Goal: Transaction & Acquisition: Purchase product/service

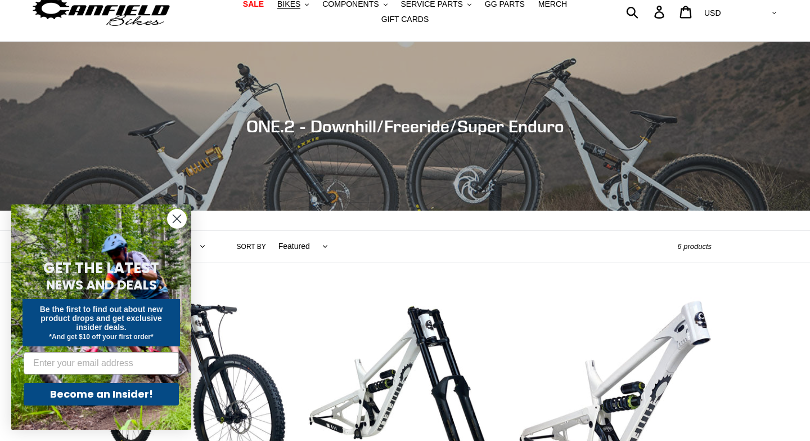
scroll to position [192, 0]
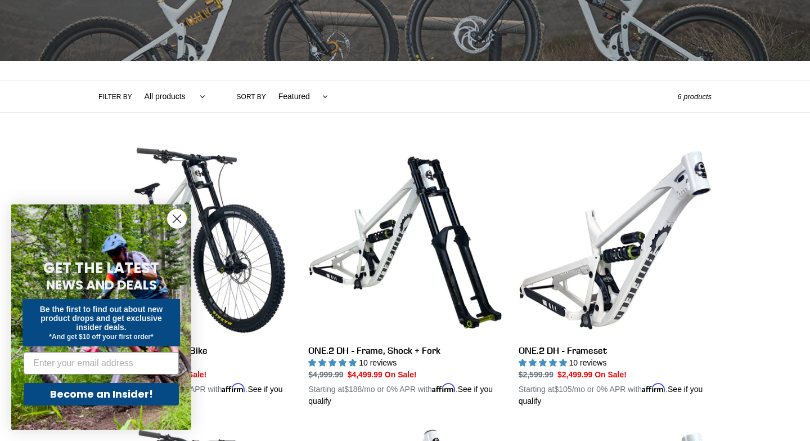
click at [176, 218] on icon "Close dialog" at bounding box center [177, 219] width 8 height 8
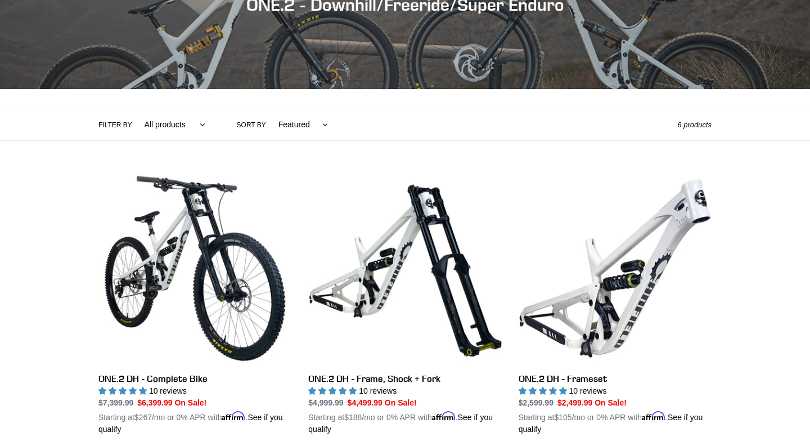
scroll to position [168, 0]
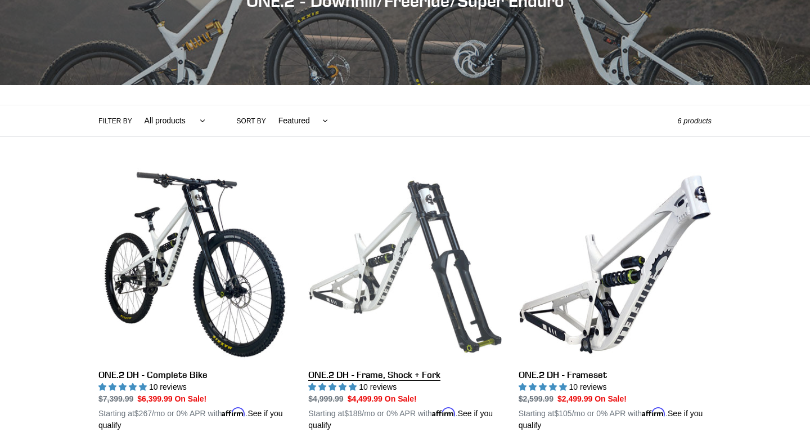
click at [357, 276] on link "ONE.2 DH - Frame, Shock + Fork" at bounding box center [404, 299] width 193 height 263
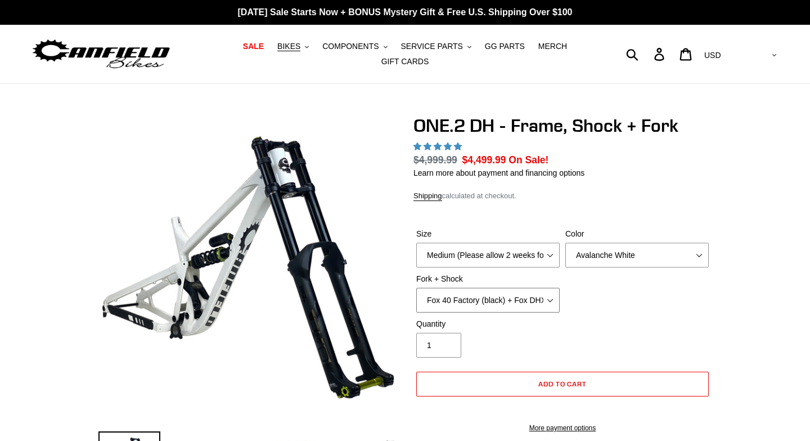
click at [468, 304] on select "Fox 40 Factory (black) + Fox DHX2 250x75 Fox 40 Factory (orange) + Fox DHX2 250…" at bounding box center [487, 300] width 143 height 25
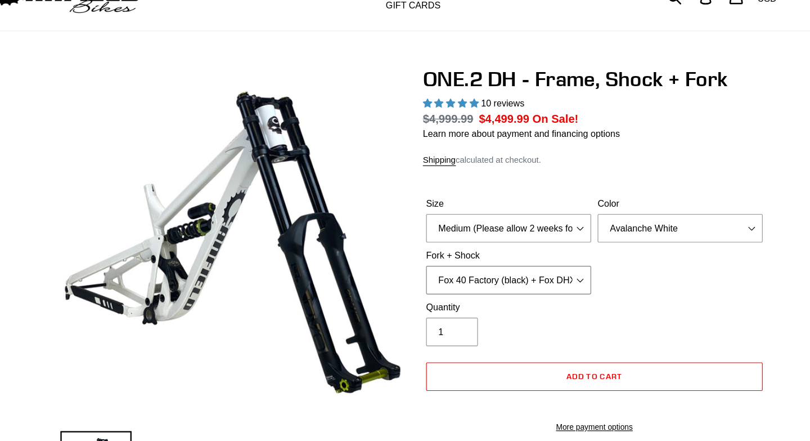
select select "highest-rating"
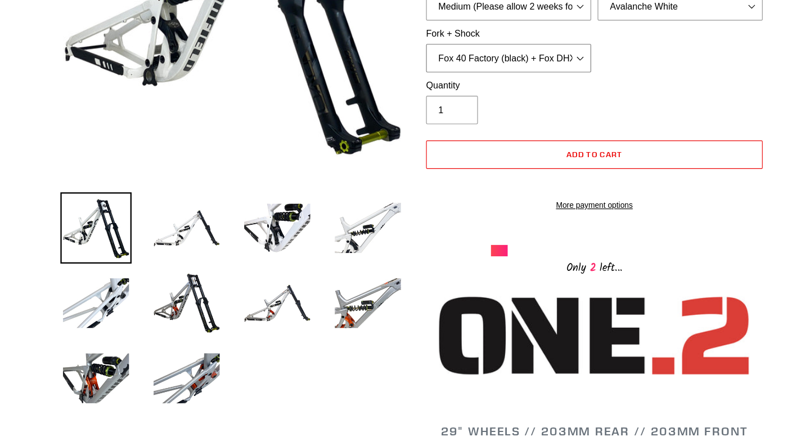
scroll to position [243, 0]
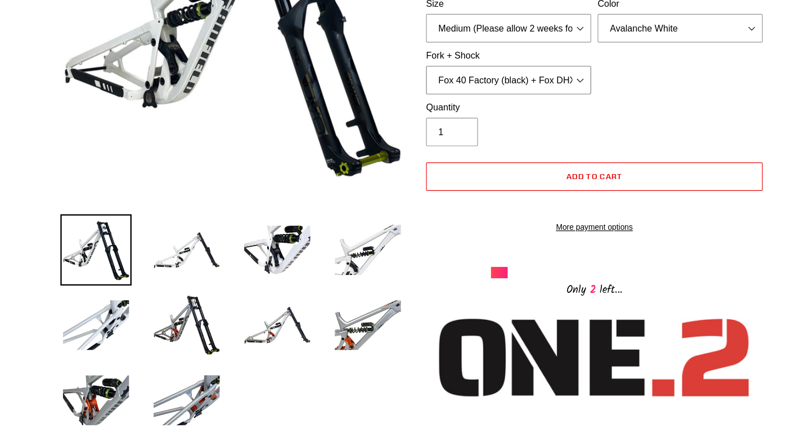
click at [533, 71] on select "Fox 40 Factory (black) + Fox DHX2 250x75 Fox 40 Factory (orange) + Fox DHX2 250…" at bounding box center [487, 71] width 143 height 25
select select "Fox 40 Factory (orange) + Fox DHX2 250x75"
click at [352, 283] on img at bounding box center [366, 284] width 62 height 62
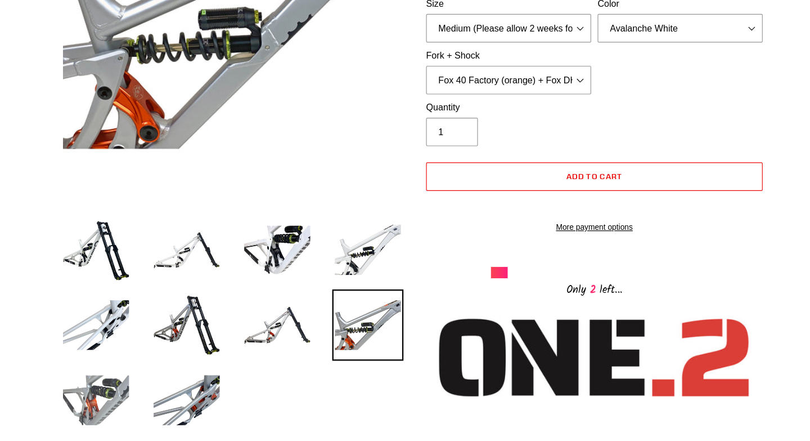
click at [125, 346] on img at bounding box center [129, 350] width 62 height 62
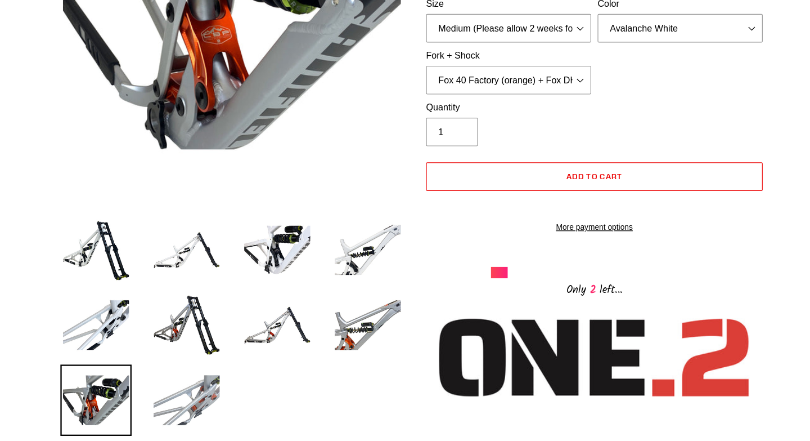
click at [188, 354] on img at bounding box center [208, 350] width 62 height 62
